Goal: Find specific page/section: Find specific page/section

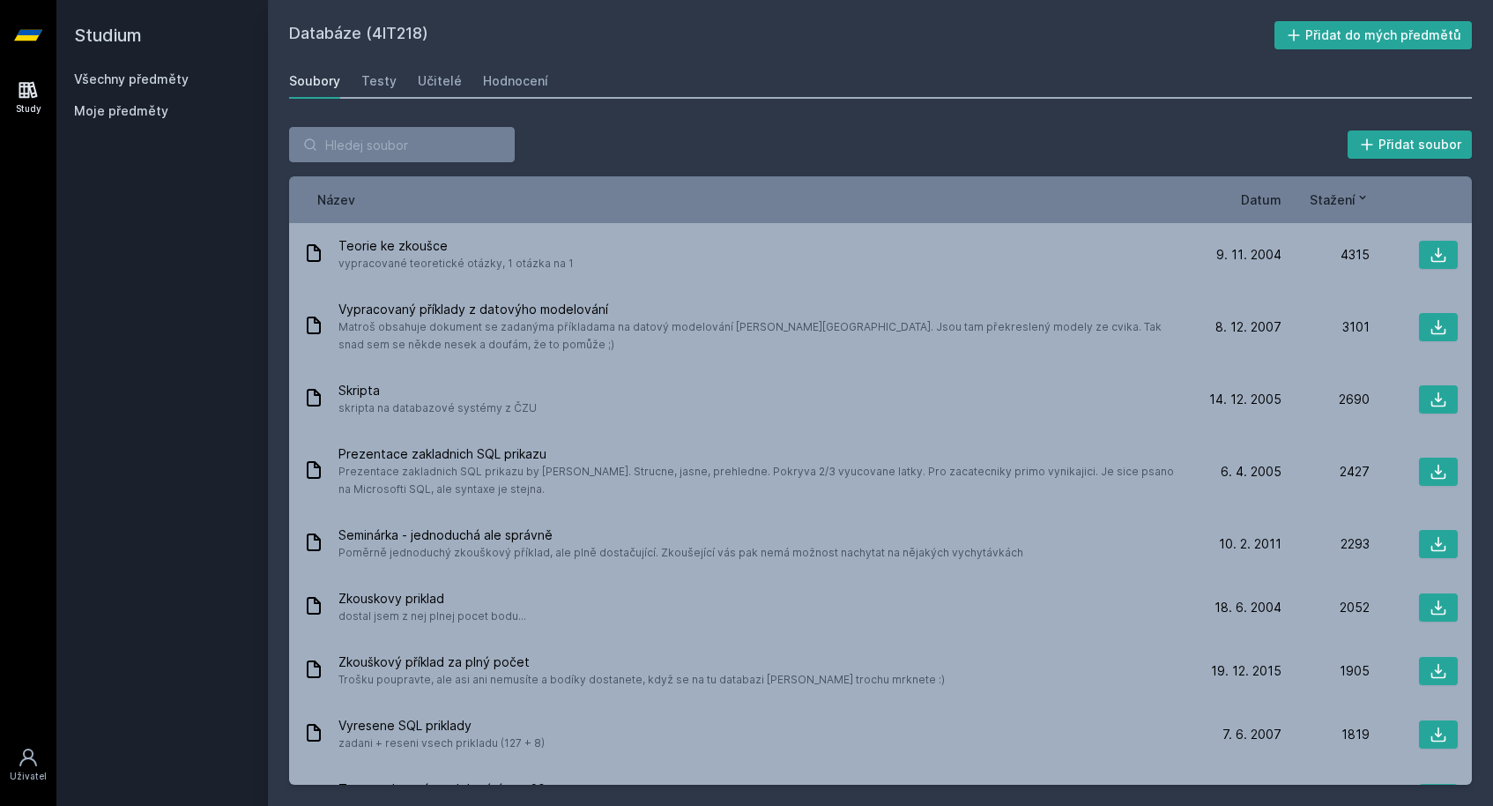
click at [153, 81] on link "Všechny předměty" at bounding box center [131, 78] width 115 height 15
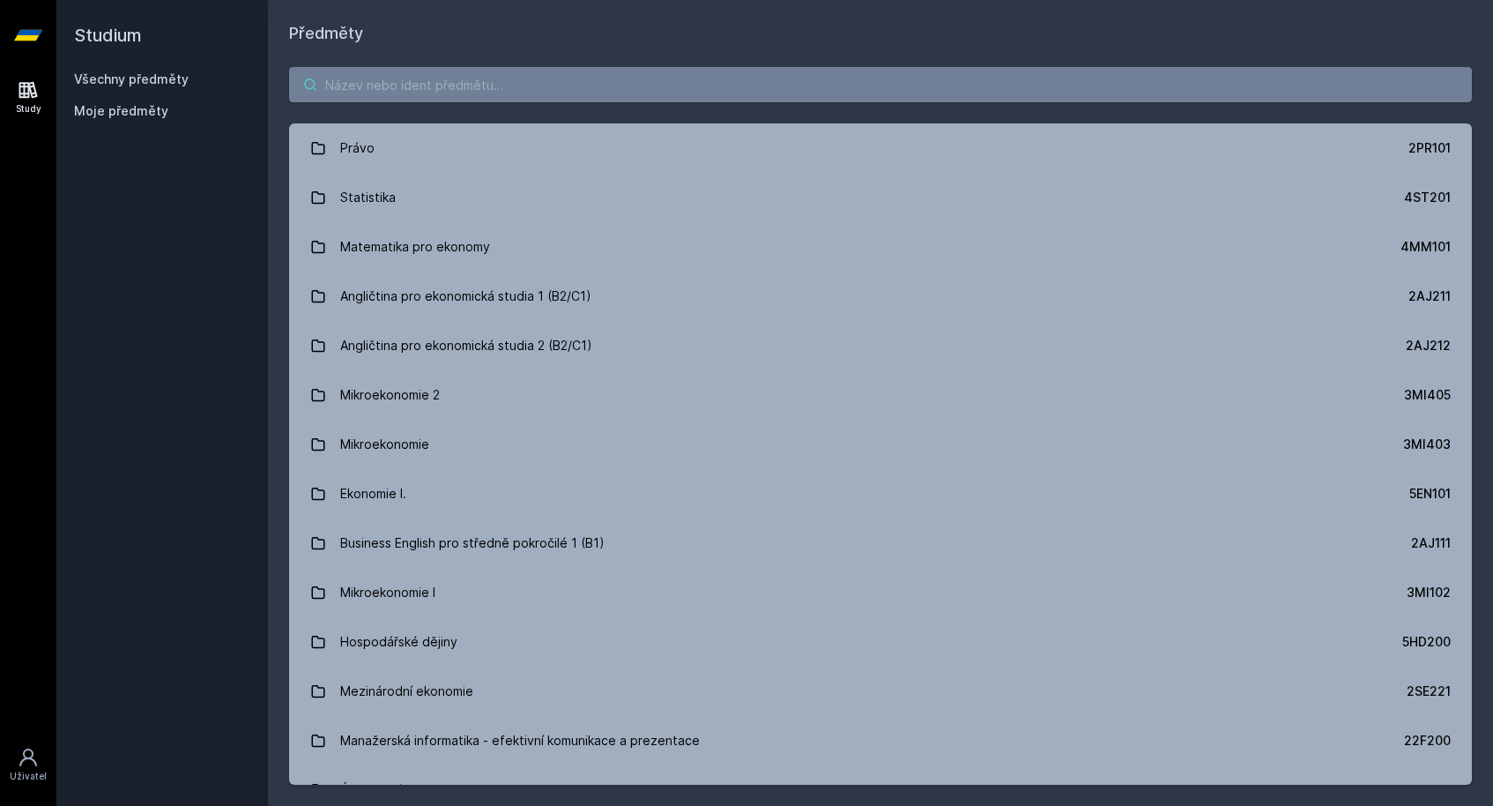
click at [467, 82] on input "search" at bounding box center [880, 84] width 1183 height 35
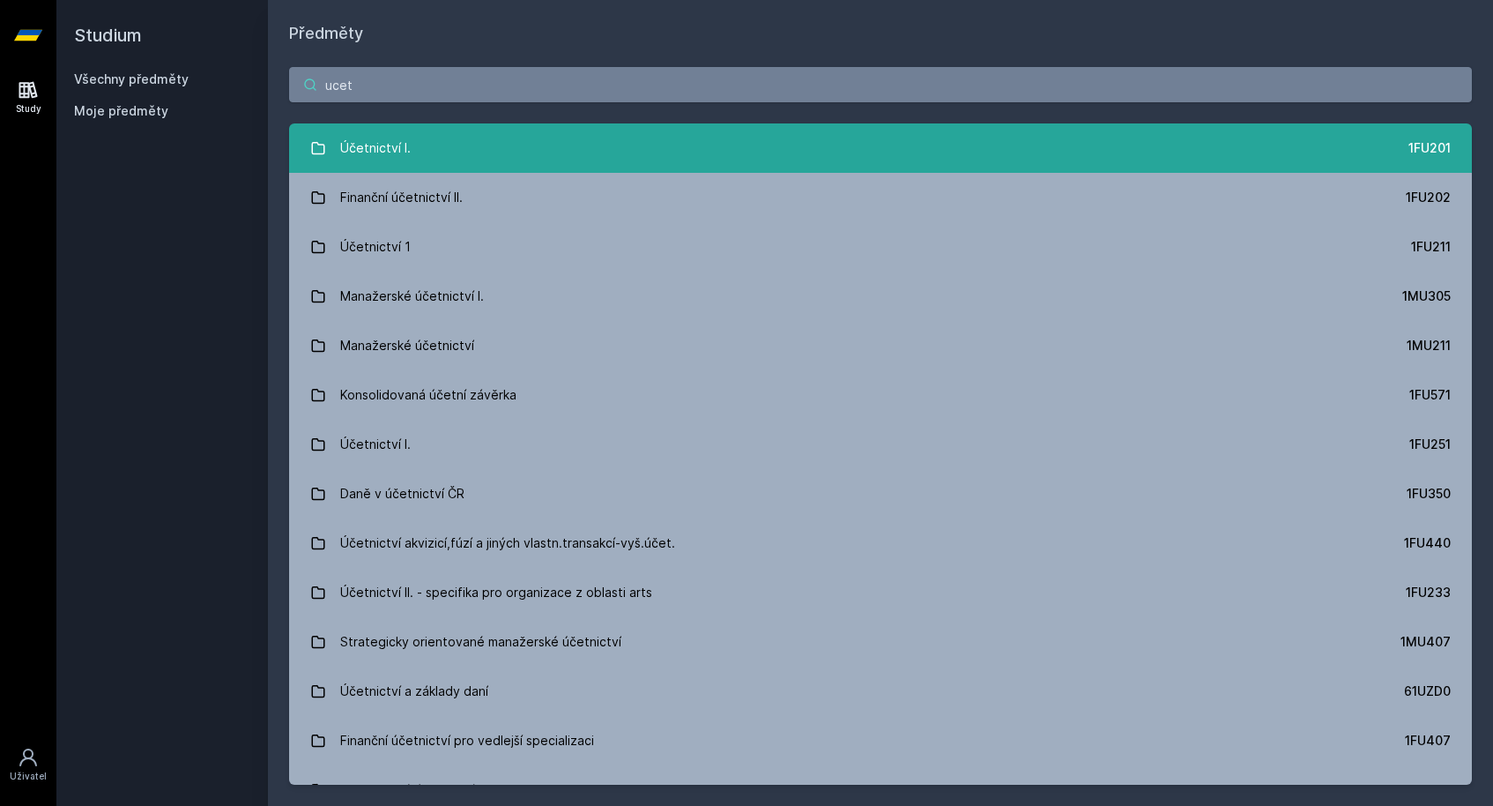
type input "ucet"
click at [476, 158] on link "Účetnictví I. 1FU201" at bounding box center [880, 147] width 1183 height 49
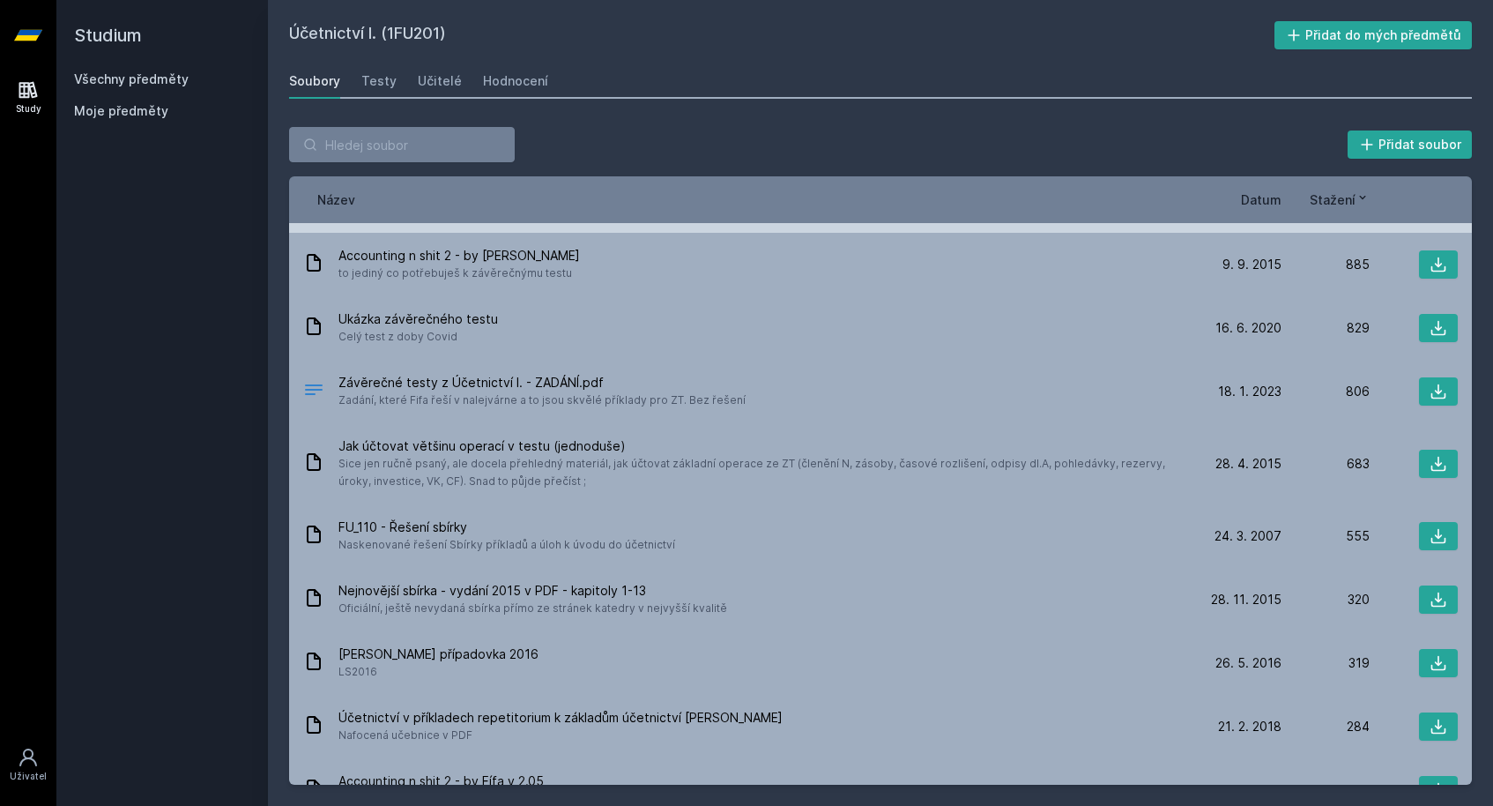
scroll to position [245, 0]
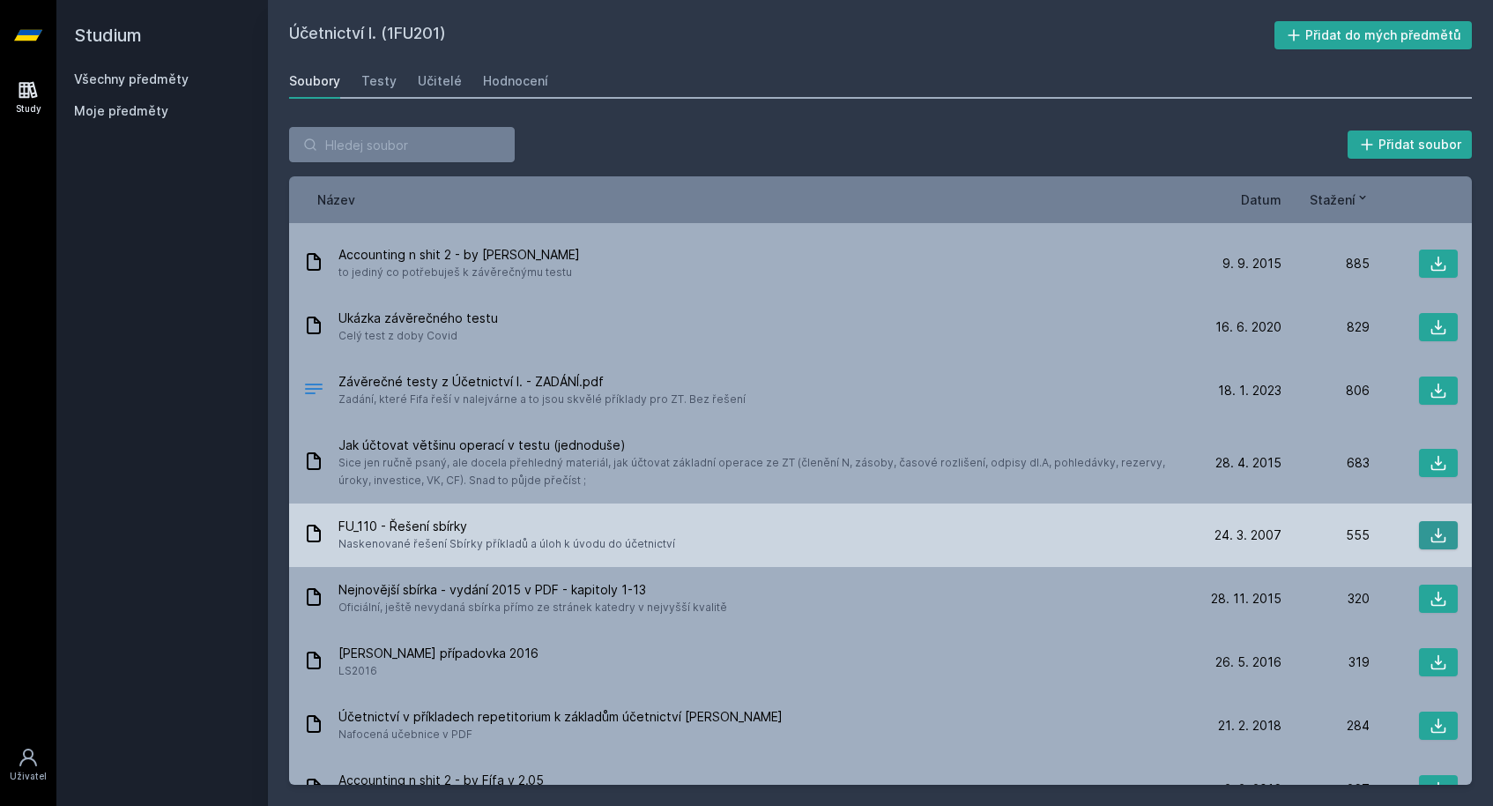
click at [1420, 531] on button at bounding box center [1438, 535] width 39 height 28
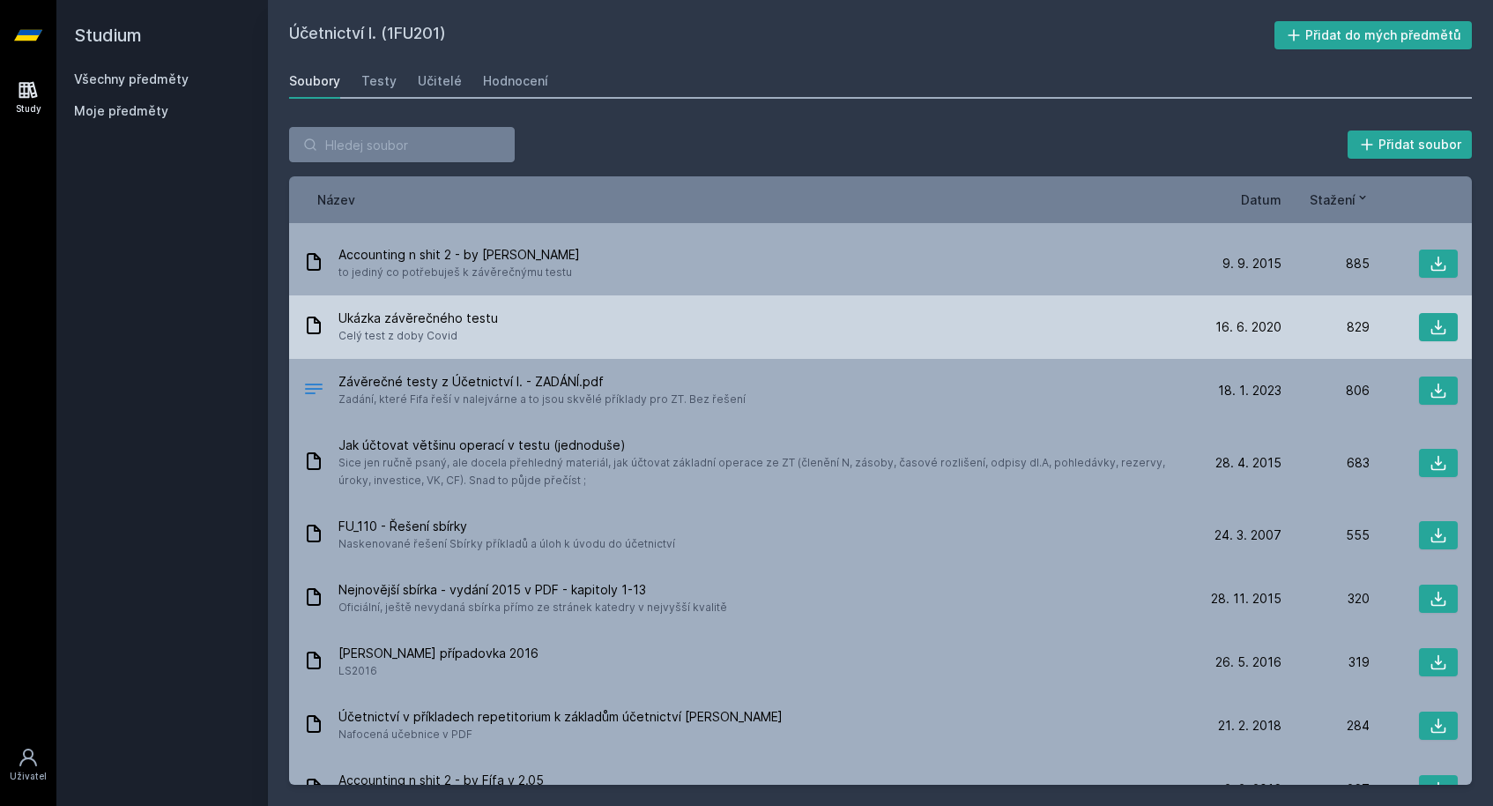
scroll to position [119, 0]
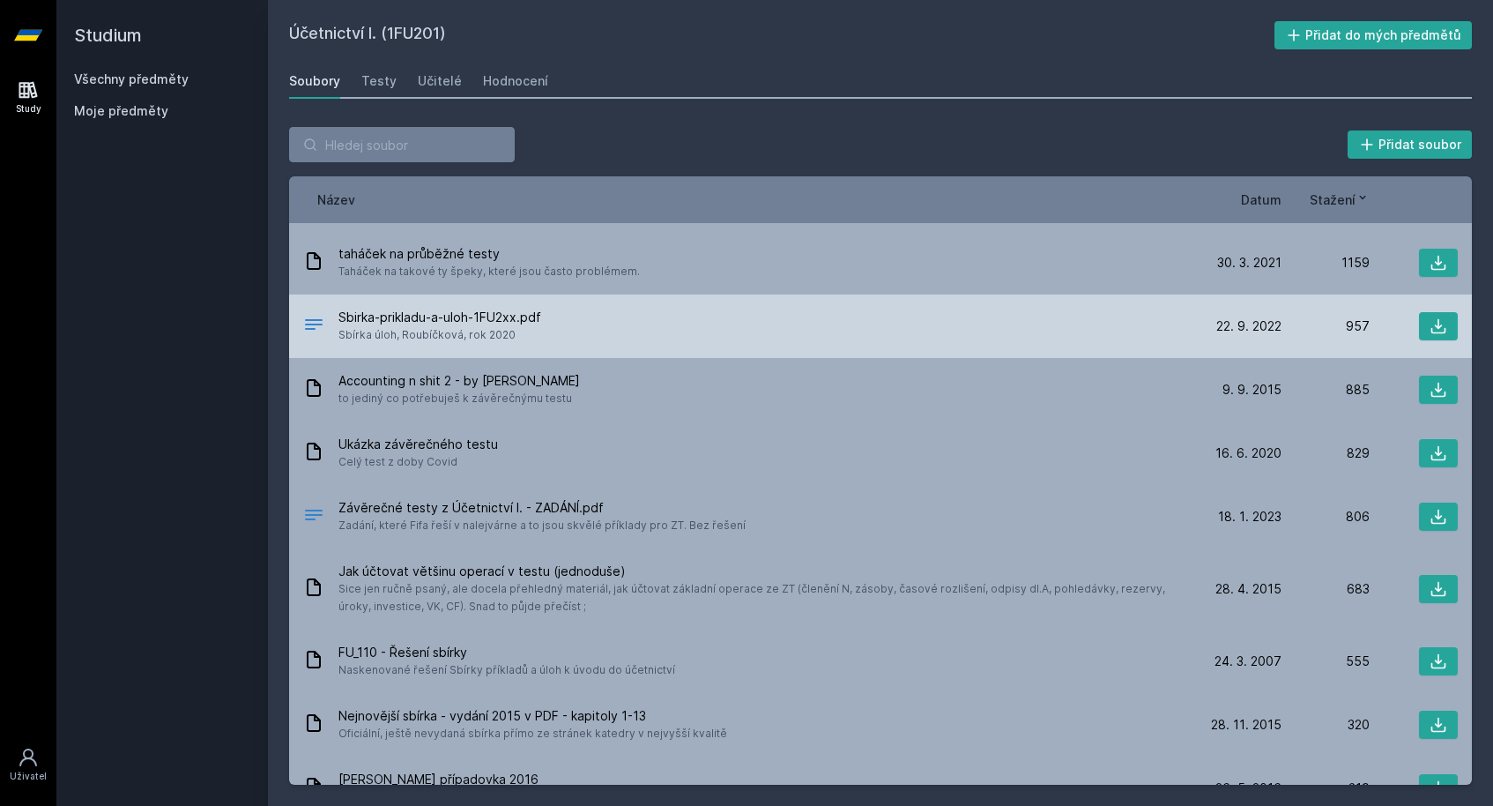
click at [544, 342] on div "Sbirka-prikladu-a-uloh-1FU2xx.pdf Sbírka úloh, [GEOGRAPHIC_DATA], rok 2020" at bounding box center [748, 325] width 890 height 35
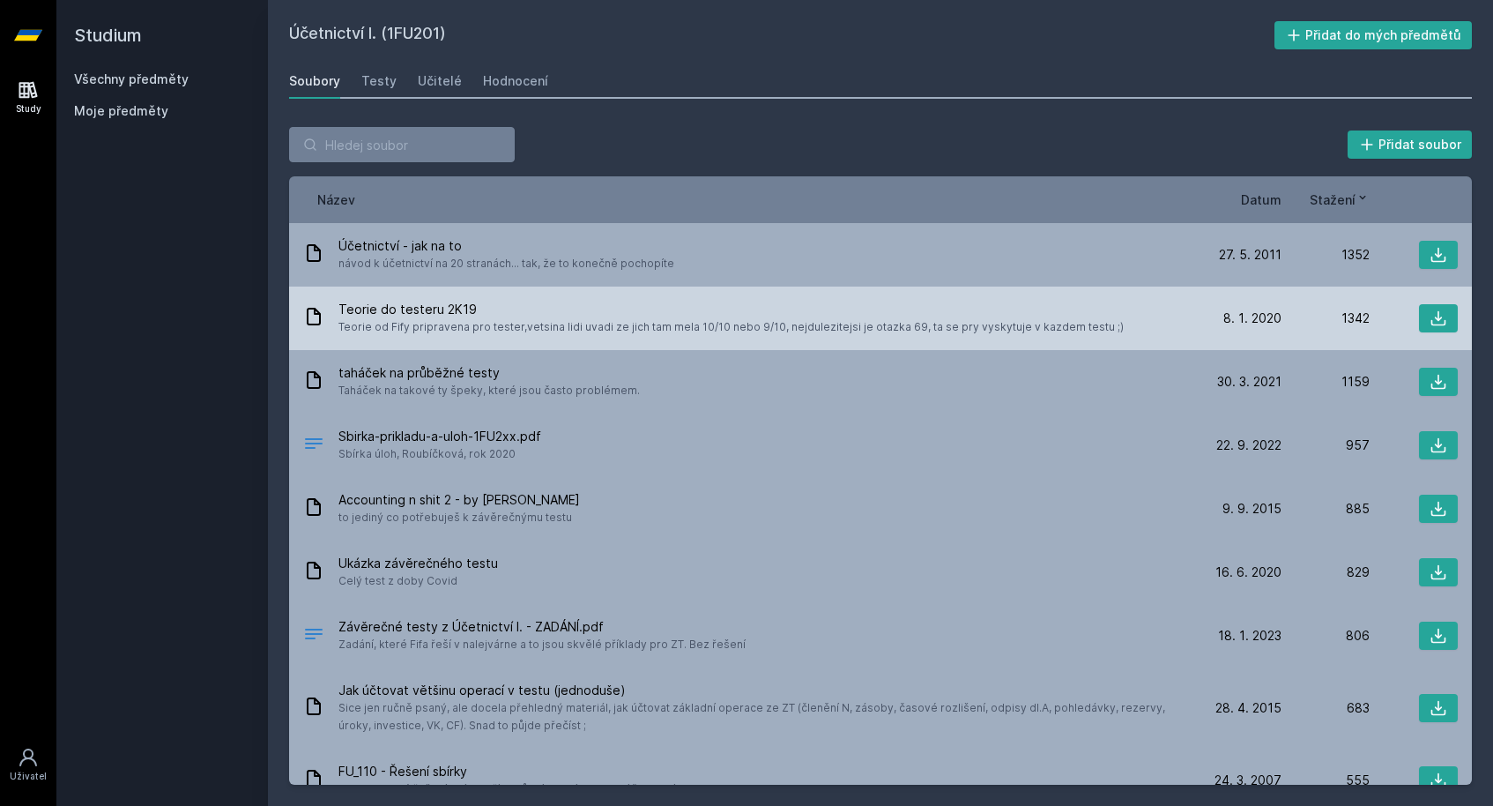
scroll to position [0, 0]
